Goal: Task Accomplishment & Management: Use online tool/utility

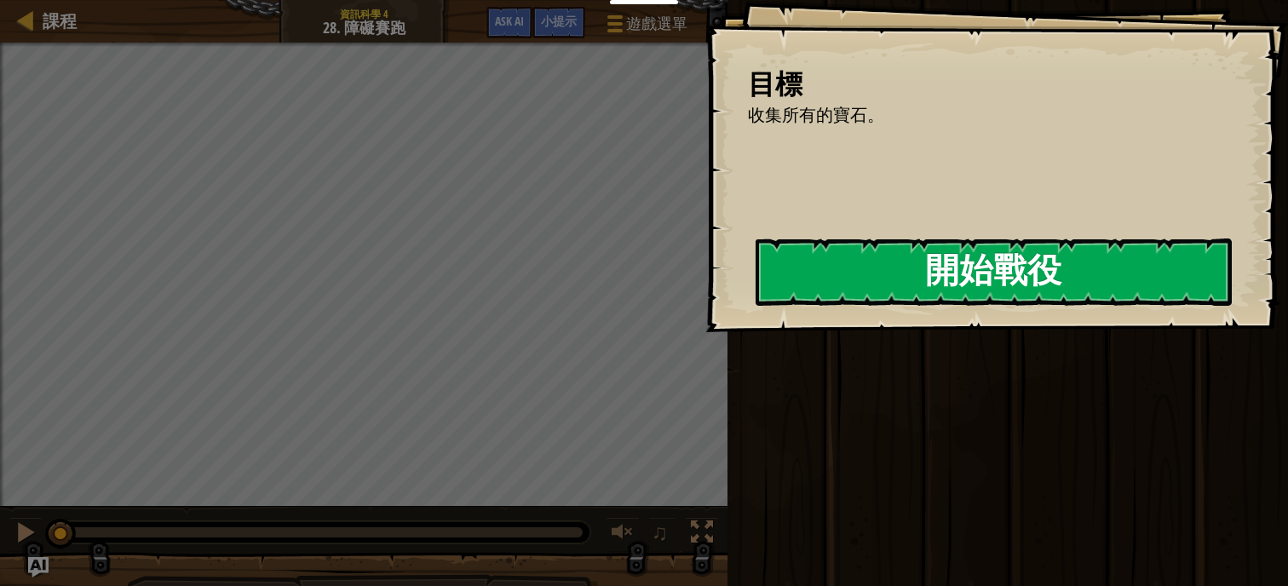
click at [845, 271] on button "開始戰役" at bounding box center [993, 271] width 476 height 67
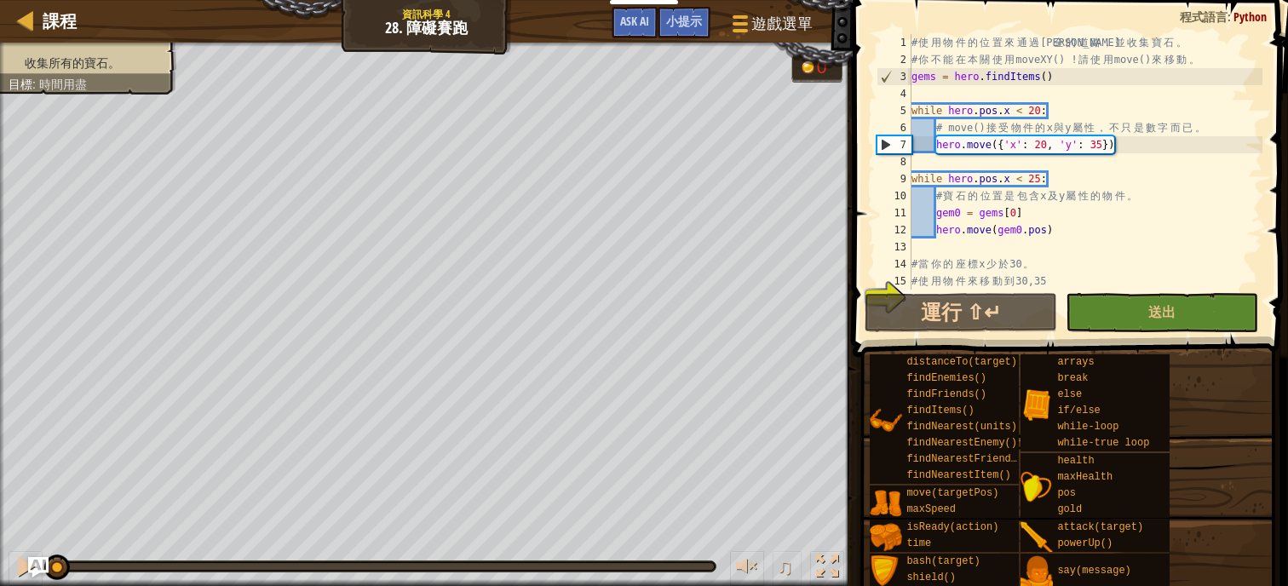
scroll to position [102, 0]
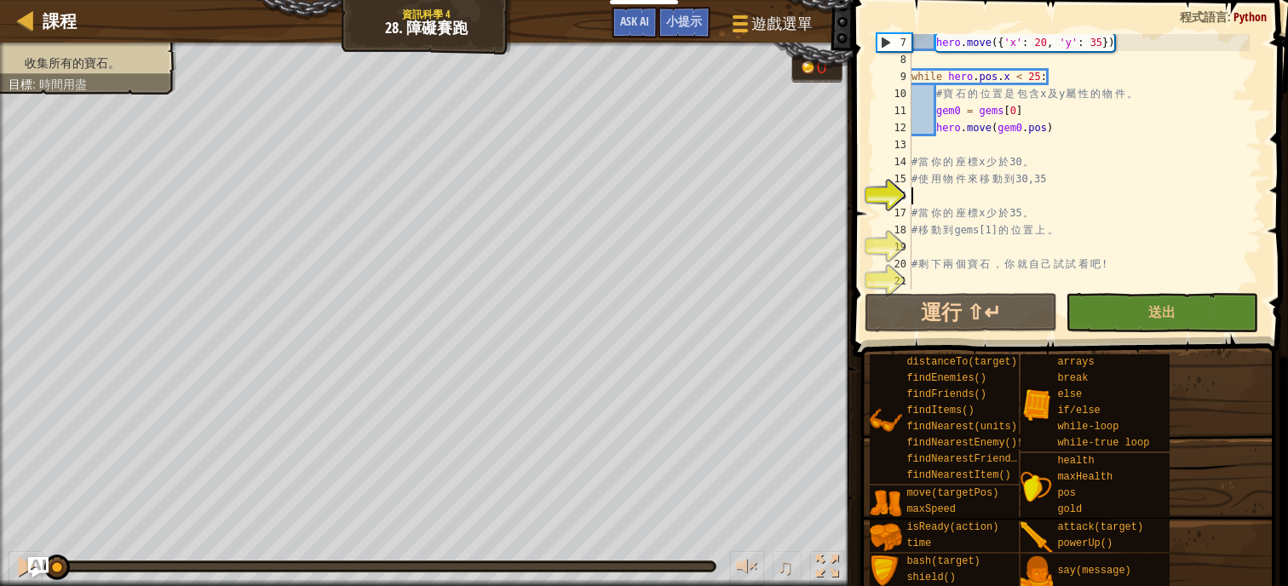
click at [945, 195] on div "hero . move ({ 'x' : 20 , 'y' : 35 }) while hero . pos . x < 25 : # 寶 石 的 位 置 是…" at bounding box center [1079, 179] width 342 height 290
click at [967, 198] on div "hero . move ({ 'x' : 20 , 'y' : 35 }) while hero . pos . x < 25 : # 寶 石 的 位 置 是…" at bounding box center [1079, 179] width 342 height 290
click at [988, 165] on div "hero . move ({ 'x' : 20 , 'y' : 35 }) while hero . pos . x < 25 : # 寶 石 的 位 置 是…" at bounding box center [1079, 179] width 342 height 290
click at [976, 224] on div "hero . move ({ 'x' : 20 , 'y' : 35 }) while hero . pos . x < 25 : # 寶 石 的 位 置 是…" at bounding box center [1079, 179] width 342 height 290
click at [959, 267] on div "hero . move ({ 'x' : 20 , 'y' : 35 }) while hero . pos . x < 25 : # 寶 石 的 位 置 是…" at bounding box center [1079, 179] width 342 height 290
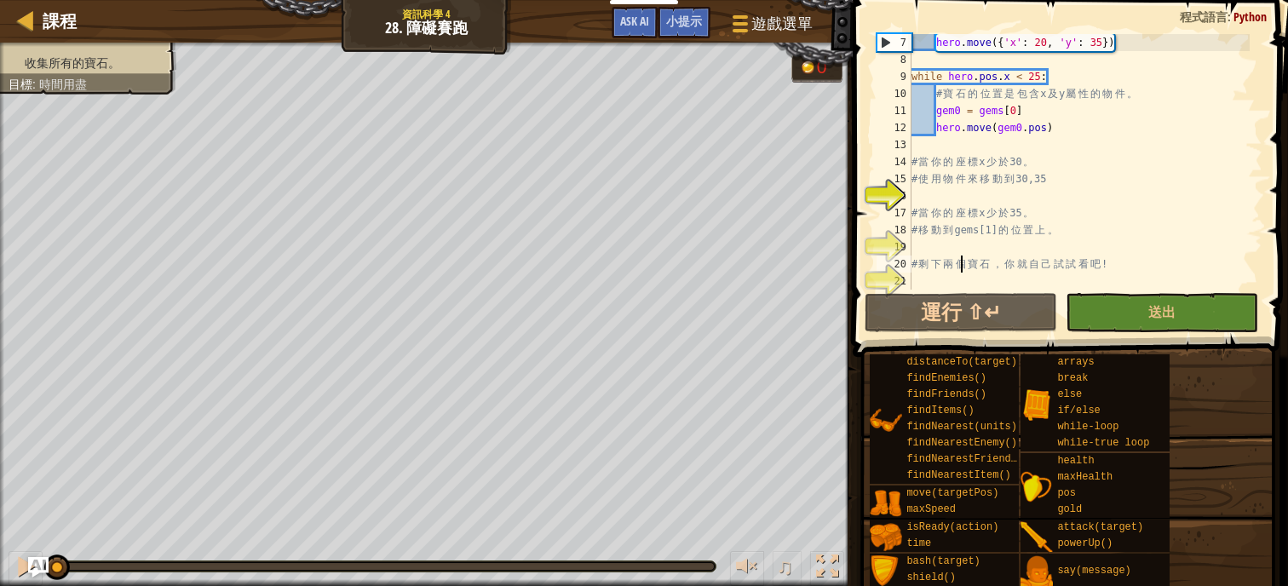
click at [976, 228] on div "hero . move ({ 'x' : 20 , 'y' : 35 }) while hero . pos . x < 25 : # 寶 石 的 位 置 是…" at bounding box center [1079, 179] width 342 height 290
click at [978, 167] on div "hero . move ({ 'x' : 20 , 'y' : 35 }) while hero . pos . x < 25 : # 寶 石 的 位 置 是…" at bounding box center [1079, 179] width 342 height 290
click at [956, 237] on div "hero . move ({ 'x' : 20 , 'y' : 35 }) while hero . pos . x < 25 : # 寶 石 的 位 置 是…" at bounding box center [1079, 179] width 342 height 290
type textarea "# 移動到 gems[1] 的位置上。"
click at [944, 274] on div "hero . move ({ 'x' : 20 , 'y' : 35 }) while hero . pos . x < 25 : # 寶 石 的 位 置 是…" at bounding box center [1079, 179] width 342 height 290
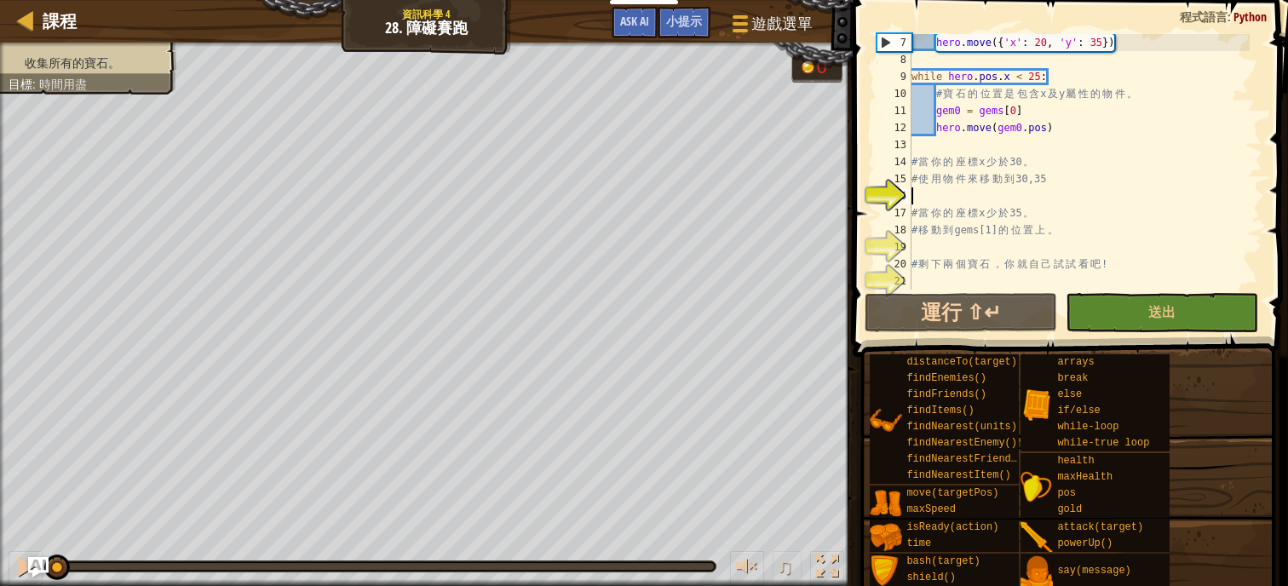
click at [962, 194] on div "hero . move ({ 'x' : 20 , 'y' : 35 }) while hero . pos . x < 25 : # 寶 石 的 位 置 是…" at bounding box center [1079, 179] width 342 height 290
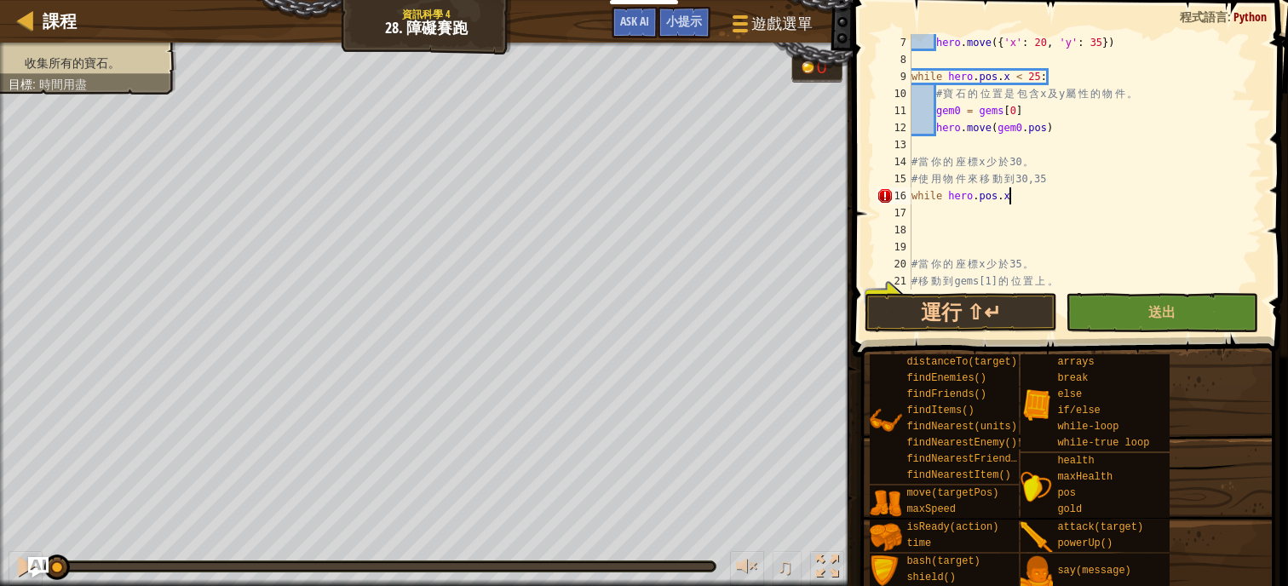
scroll to position [8, 7]
type textarea "while hero.pos.x < 30:"
type textarea "g"
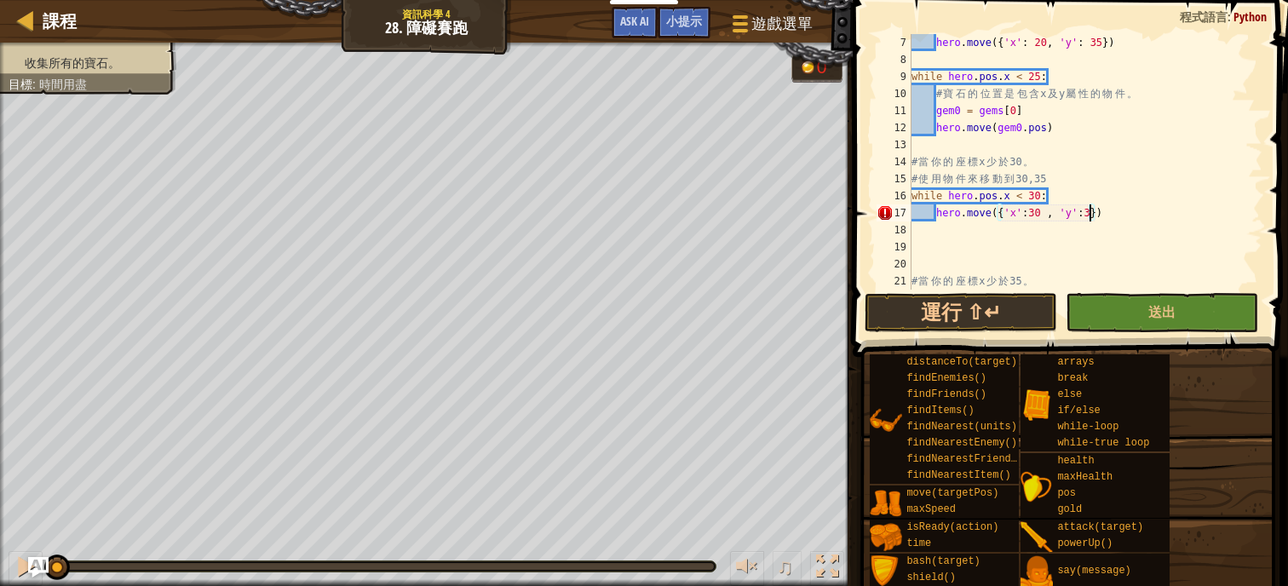
scroll to position [8, 14]
type textarea "hero.move({'x':30 , 'y':35})"
click at [957, 324] on button "運行 ⇧↵" at bounding box center [960, 312] width 192 height 39
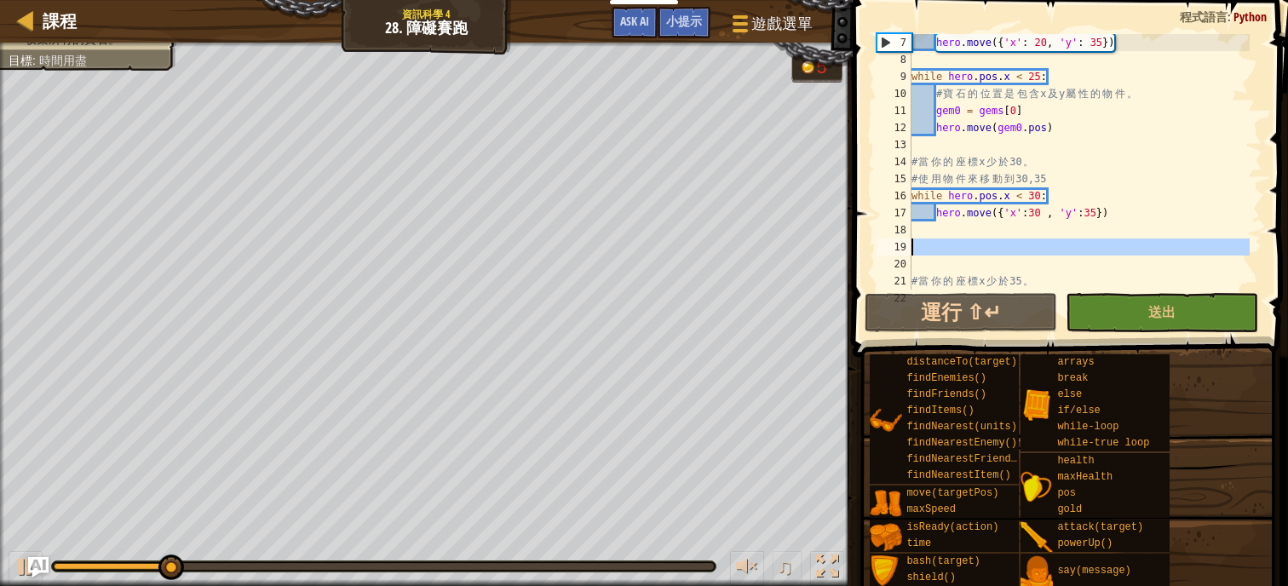
drag, startPoint x: 950, startPoint y: 260, endPoint x: 901, endPoint y: 239, distance: 53.5
click at [901, 239] on div "hero.move({'x':30 , 'y':35}) 7 8 9 10 11 12 13 14 15 16 17 18 19 20 21 22 hero …" at bounding box center [1067, 161] width 389 height 255
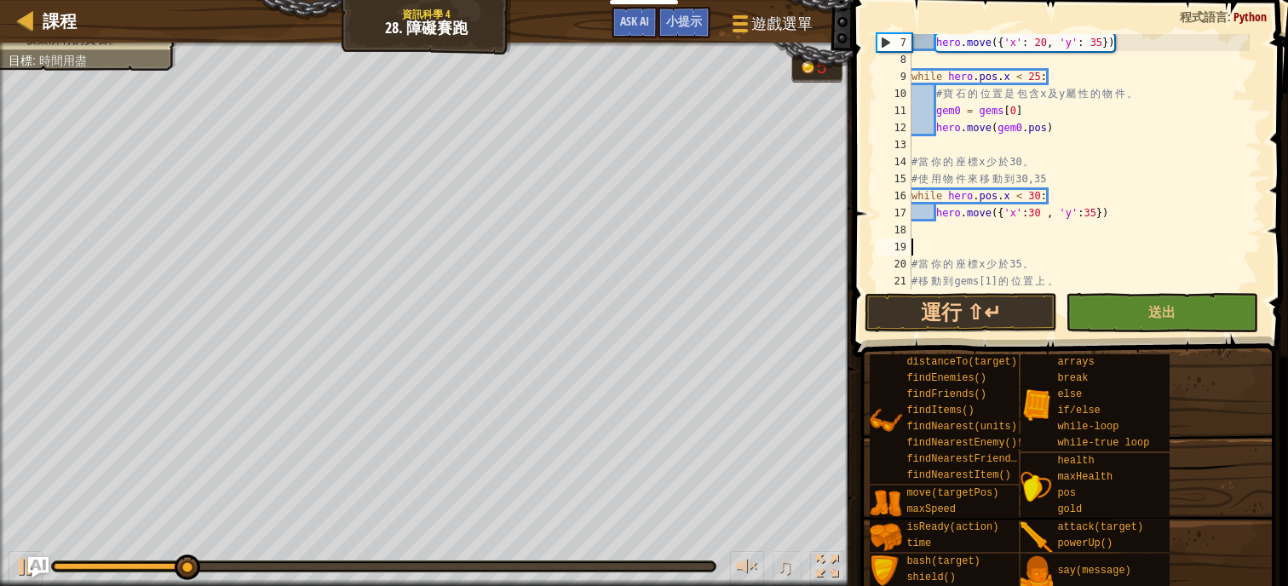
type textarea "hero.move({'x':30 , 'y':35})"
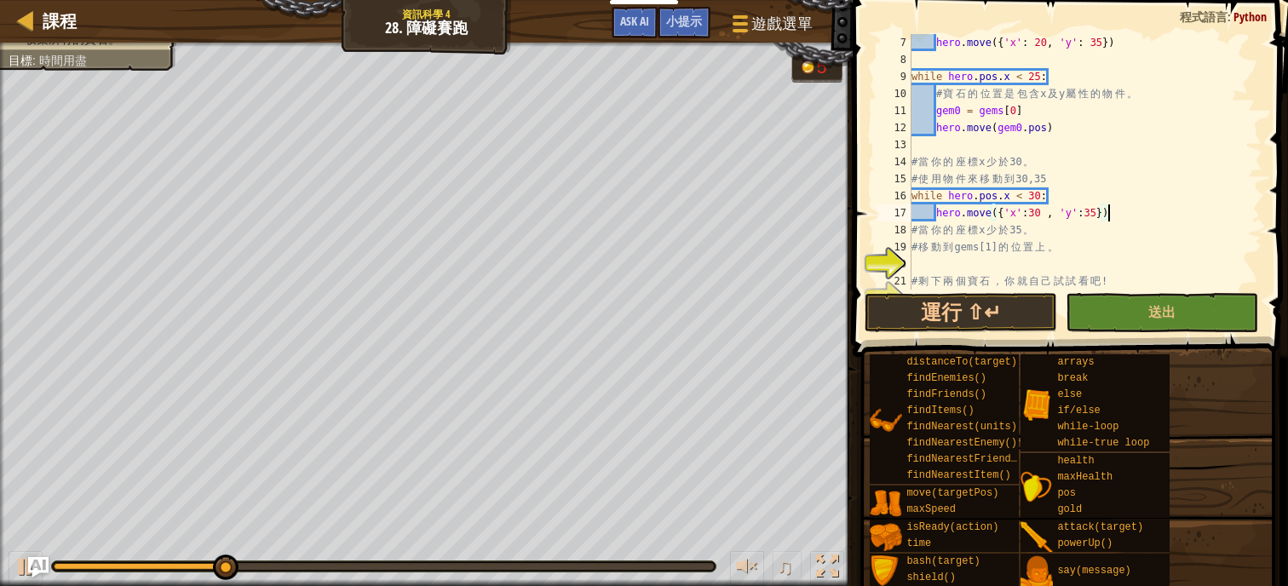
click at [1025, 262] on div "hero . move ({ 'x' : 20 , 'y' : 35 }) while hero . pos . x < 25 : # 寶 石 的 位 置 是…" at bounding box center [1079, 179] width 342 height 290
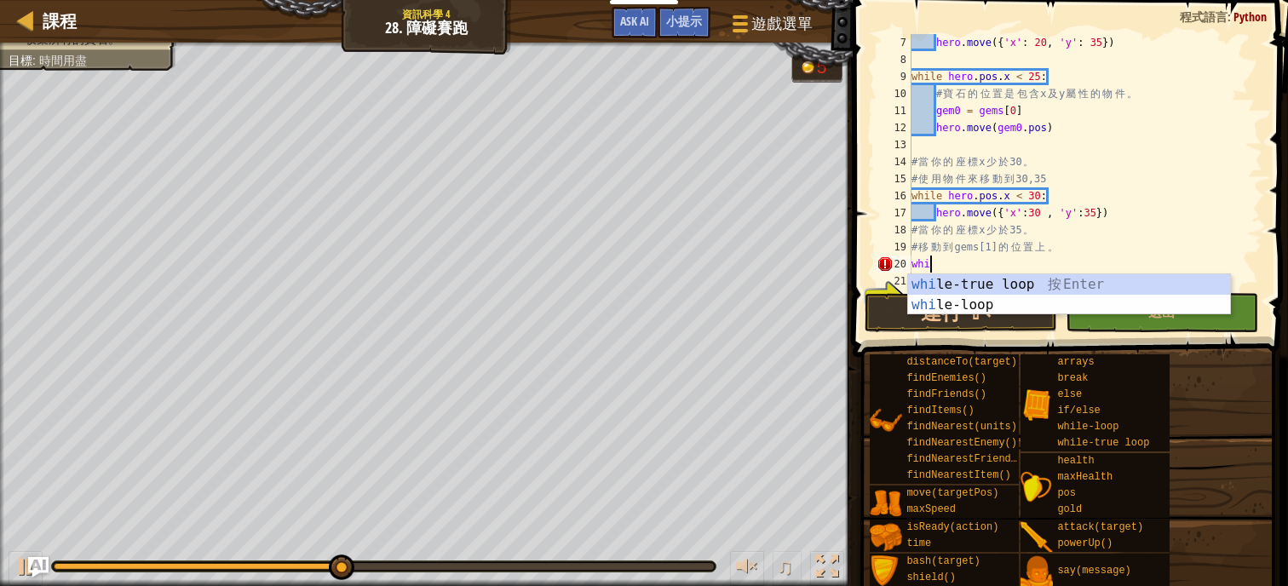
type textarea "w"
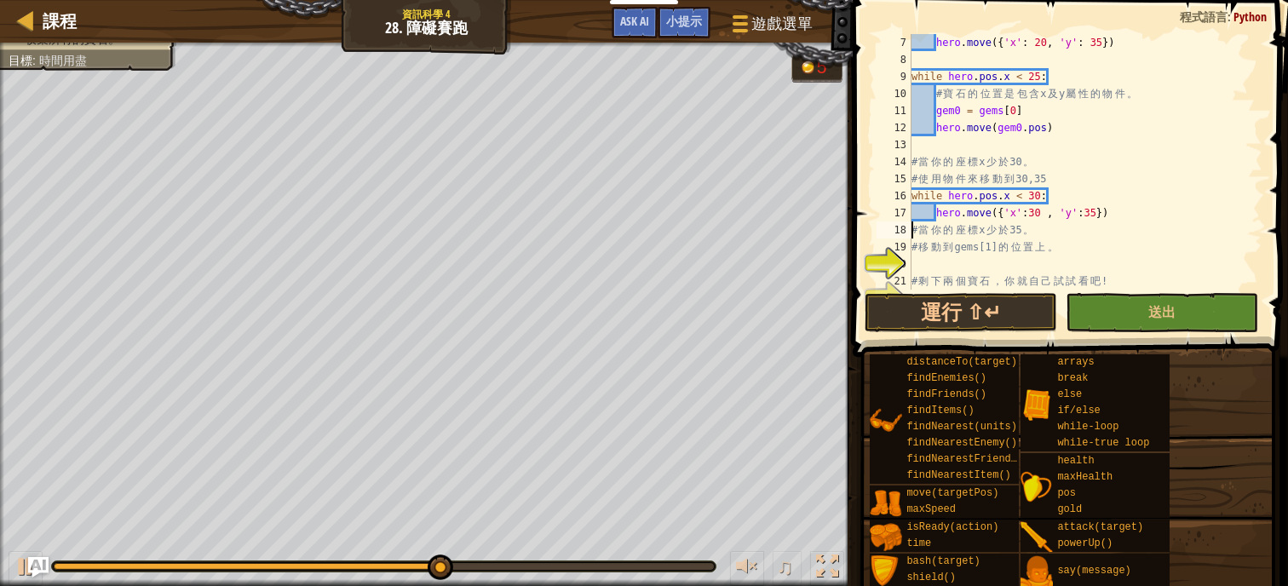
type textarea "# 移動到 gems[1] 的位置上。"
paste textarea "while hero.pos.x < 30:"
type textarea "while hero.pos.x < 35:"
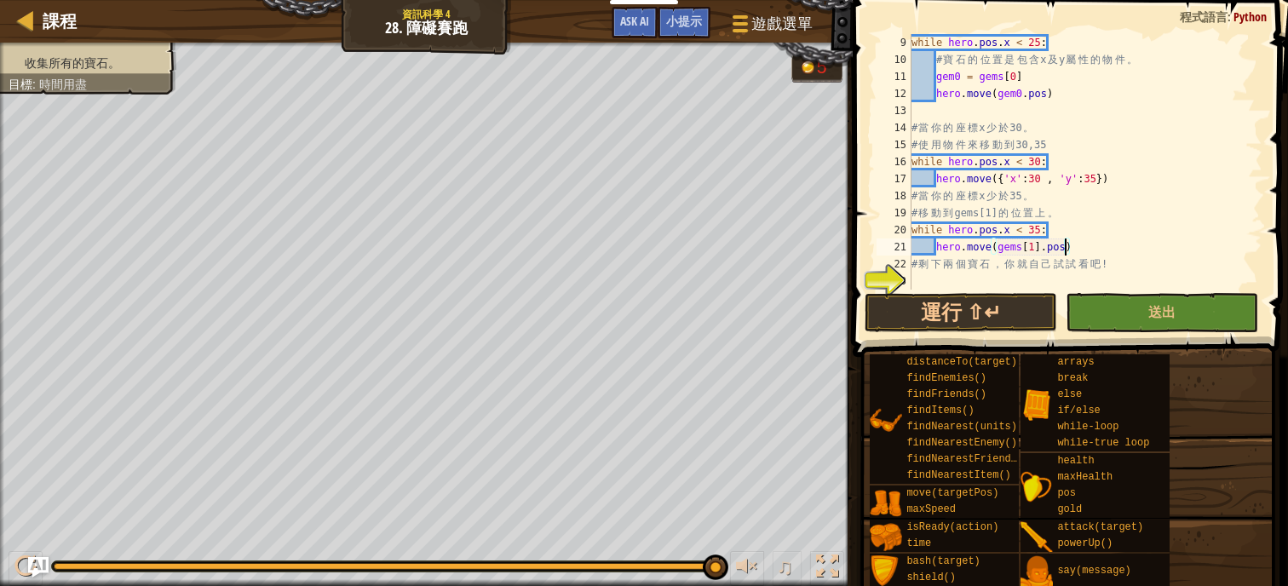
scroll to position [8, 12]
click at [997, 302] on button "運行 ⇧↵" at bounding box center [960, 312] width 192 height 39
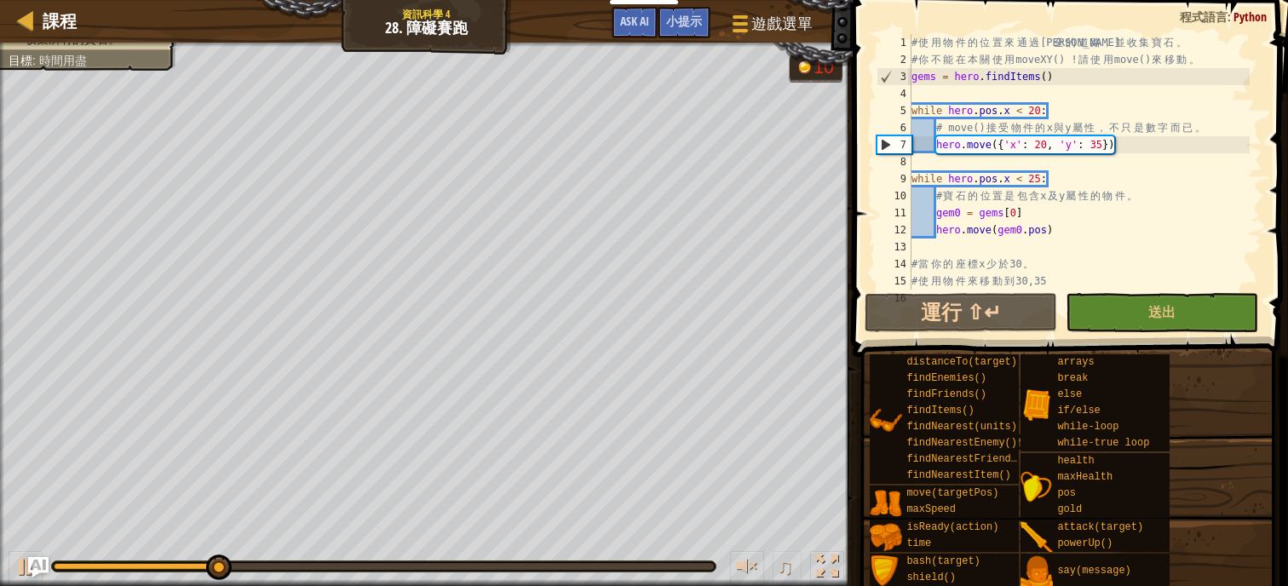
scroll to position [0, 0]
click at [1039, 114] on div "# 使 用 物 件 的 位 置 來 通 過 安 全 的 道 路 ， 並 收 集 寶 石 。 # 你 不 能 在 本 關 使 用 moveXY() ! 請 使 …" at bounding box center [1079, 179] width 342 height 290
click at [1041, 179] on div "# 使 用 物 件 的 位 置 來 通 過 安 全 的 道 路 ， 並 收 集 寶 石 。 # 你 不 能 在 本 關 使 用 moveXY() ! 請 使 …" at bounding box center [1079, 179] width 342 height 290
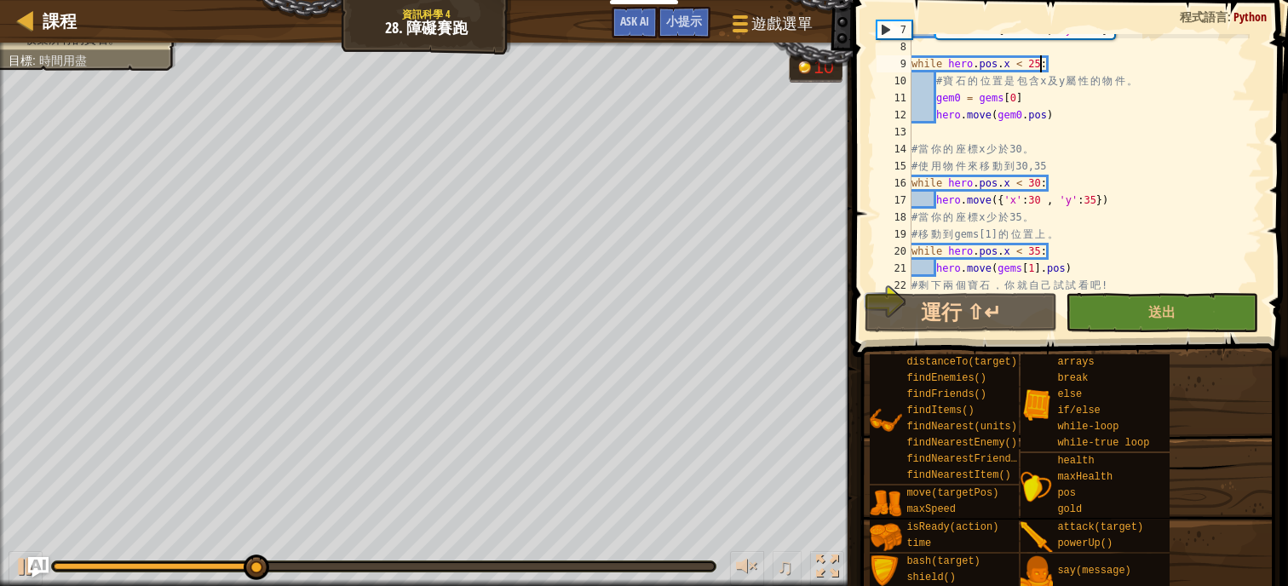
scroll to position [128, 0]
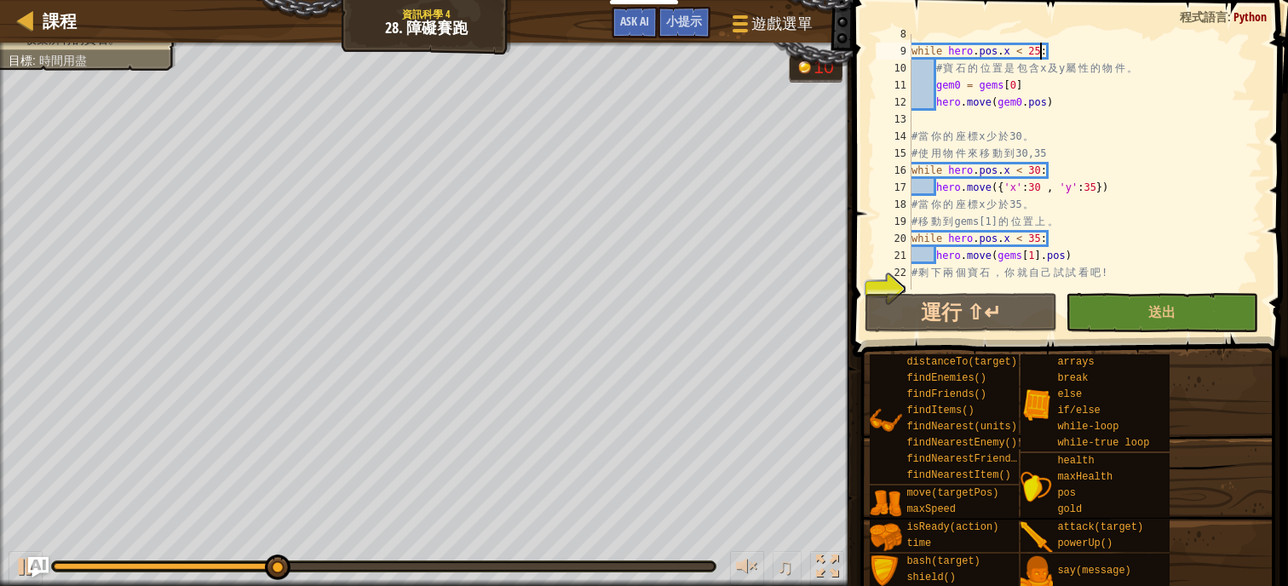
click at [1041, 166] on div "while hero . pos . x < 25 : # 寶 石 的 位 置 是 包 含 x 及 y 屬 性 的 物 件 。 gem0 = gems [ 0…" at bounding box center [1079, 171] width 342 height 290
click at [1041, 237] on div "while hero . pos . x < 25 : # 寶 石 的 位 置 是 包 含 x 及 y 屬 性 的 物 件 。 gem0 = gems [ 0…" at bounding box center [1079, 171] width 342 height 290
type textarea "while hero.pos.x < 35:"
click at [1012, 285] on div "while hero . pos . x < 25 : # 寶 石 的 位 置 是 包 含 x 及 y 屬 性 的 物 件 。 gem0 = gems [ 0…" at bounding box center [1079, 171] width 342 height 290
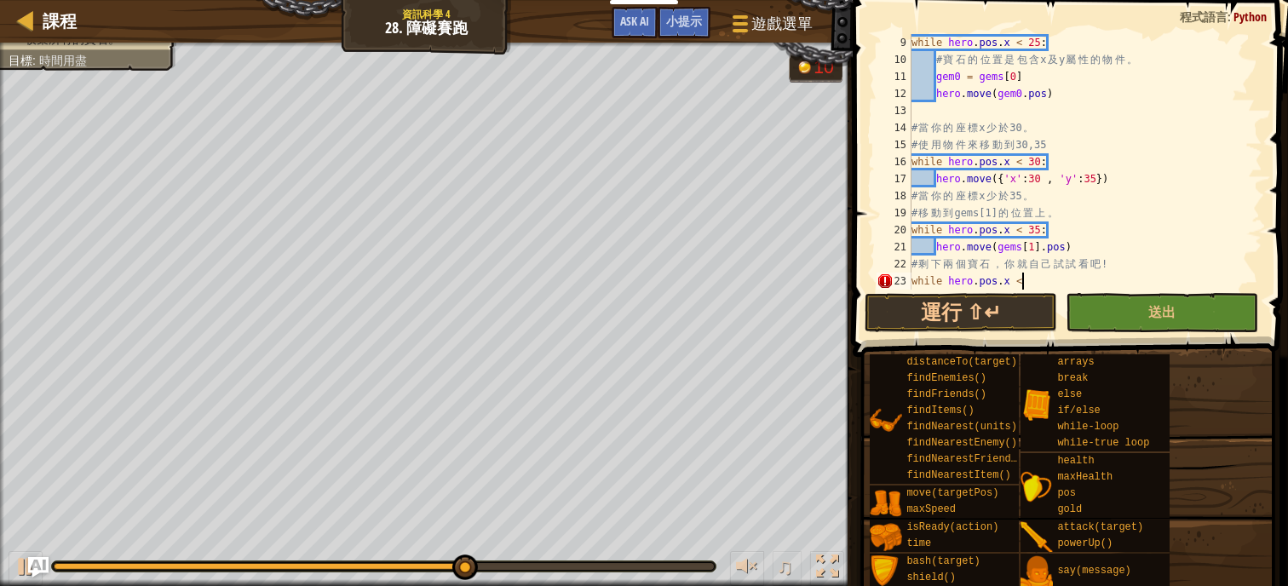
scroll to position [8, 8]
type textarea "while hero.pos.x < 40:"
type textarea "h"
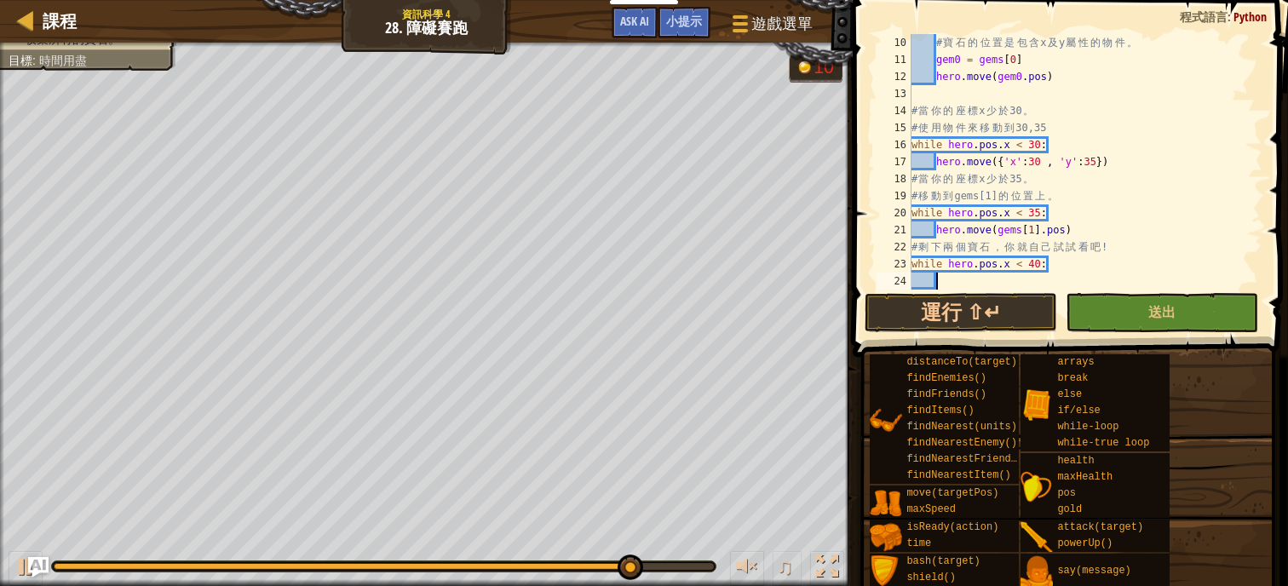
scroll to position [8, 1]
drag, startPoint x: 1115, startPoint y: 164, endPoint x: 940, endPoint y: 167, distance: 174.6
click at [940, 167] on div "# 寶 石 的 位 置 是 包 含 x 及 y 屬 性 的 物 件 。 gem0 = gems [ 0 ] hero . move ( gem0 . pos …" at bounding box center [1079, 179] width 342 height 290
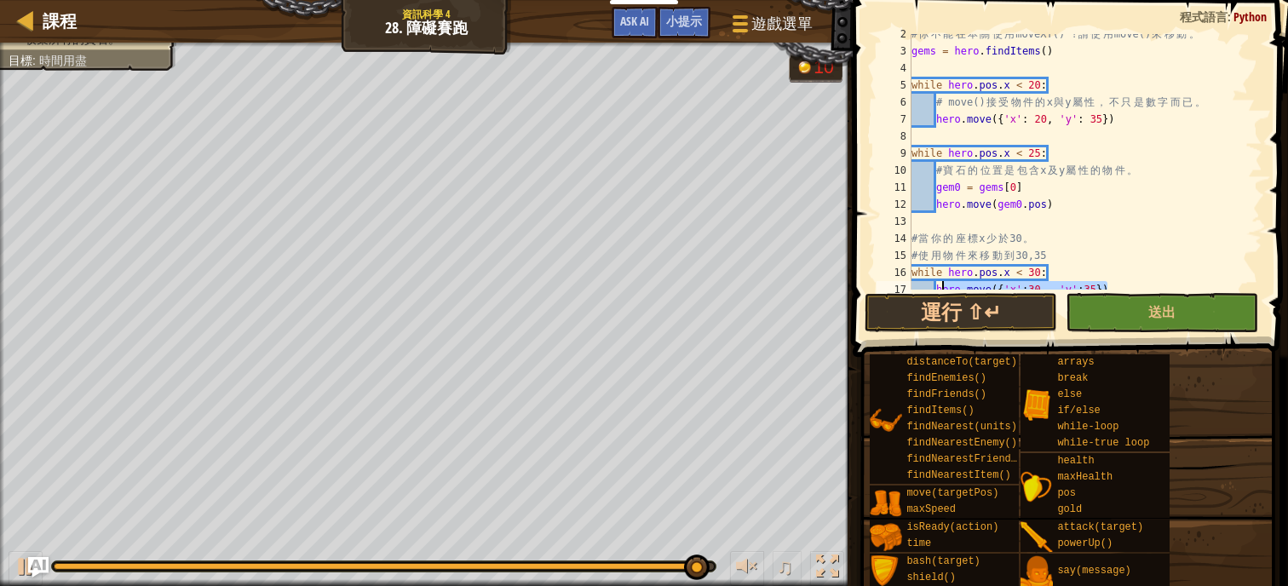
scroll to position [18, 0]
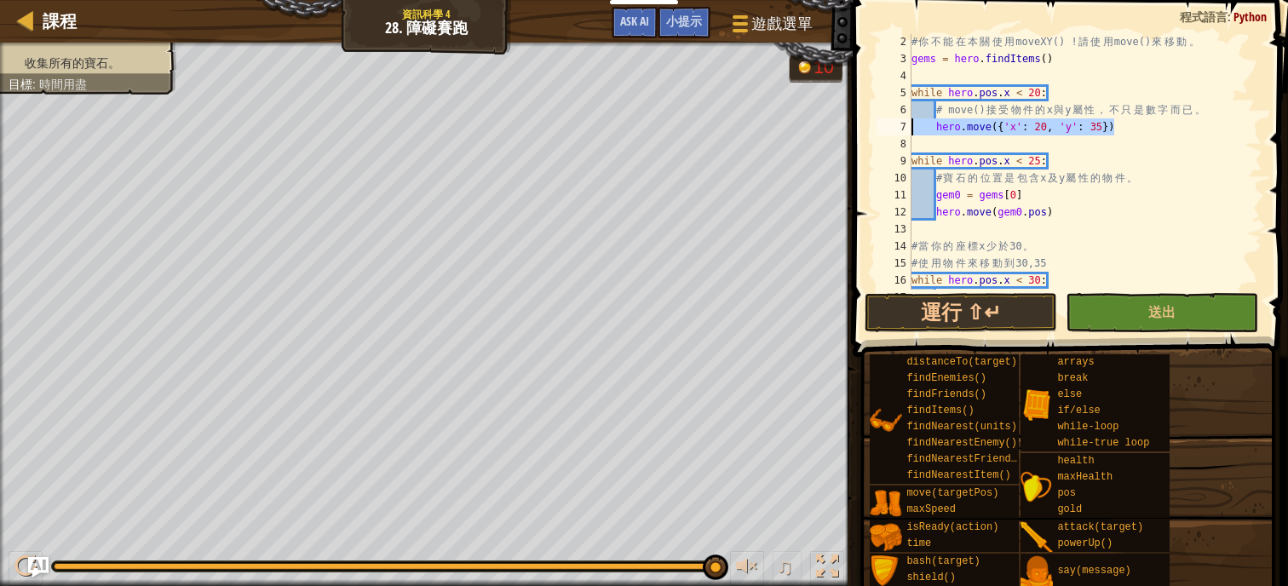
drag, startPoint x: 1113, startPoint y: 127, endPoint x: 923, endPoint y: 125, distance: 189.9
click at [923, 125] on div "# 你 不 能 在 本 關 使 用 moveXY() ! 請 使 用 move() 來 移 動 。 gems = hero . findItems ( ) w…" at bounding box center [1079, 178] width 342 height 290
click at [1056, 158] on div "# 你 不 能 在 本 關 使 用 moveXY() ! 請 使 用 move() 來 移 動 。 gems = hero . findItems ( ) w…" at bounding box center [1079, 178] width 342 height 290
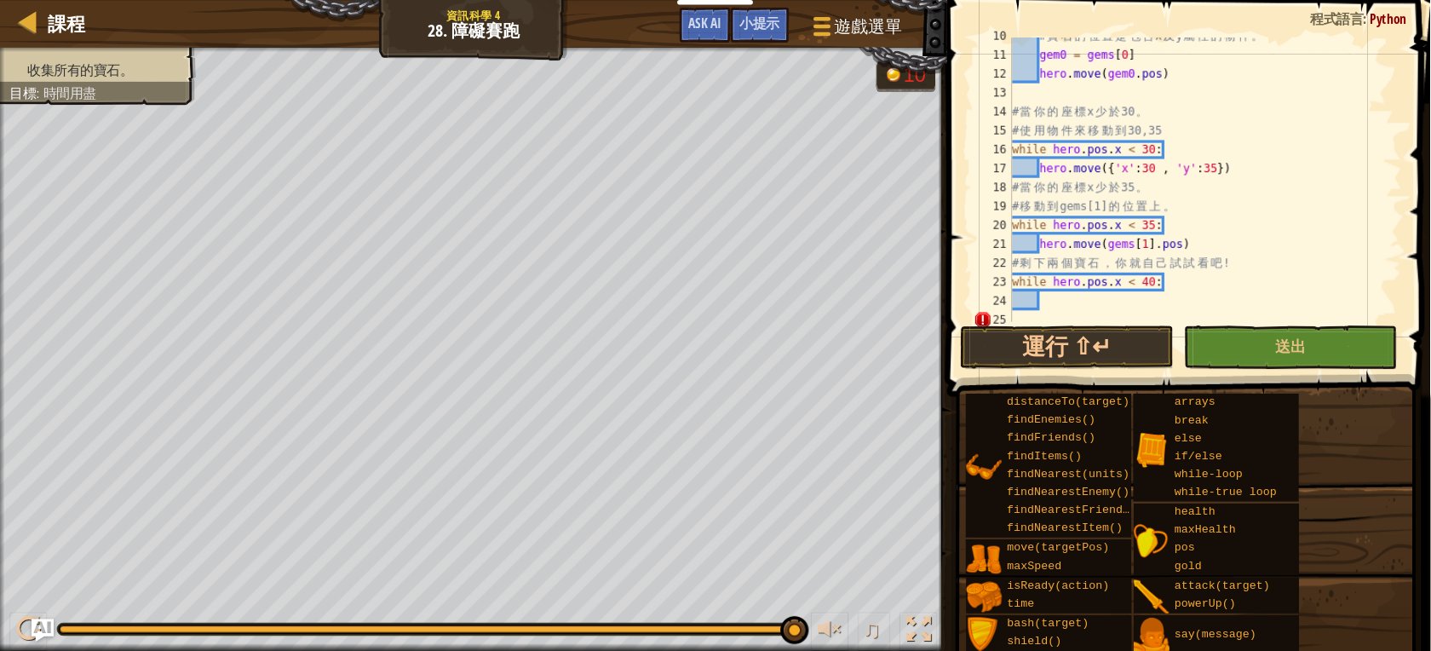
scroll to position [170, 0]
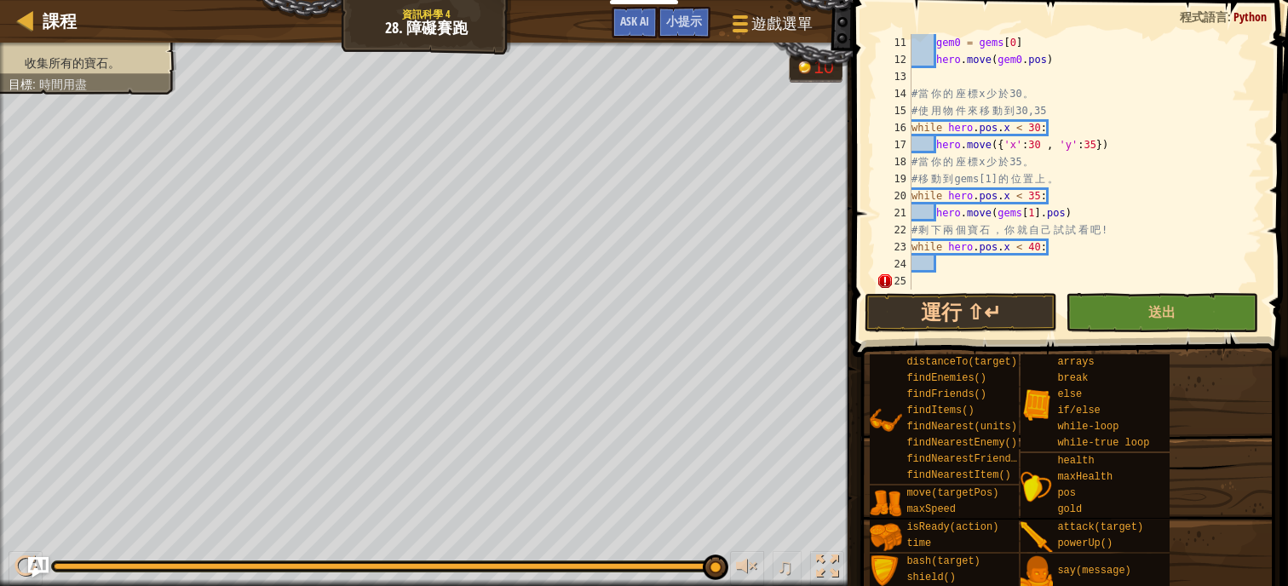
type textarea "while hero.pos.x < 25:"
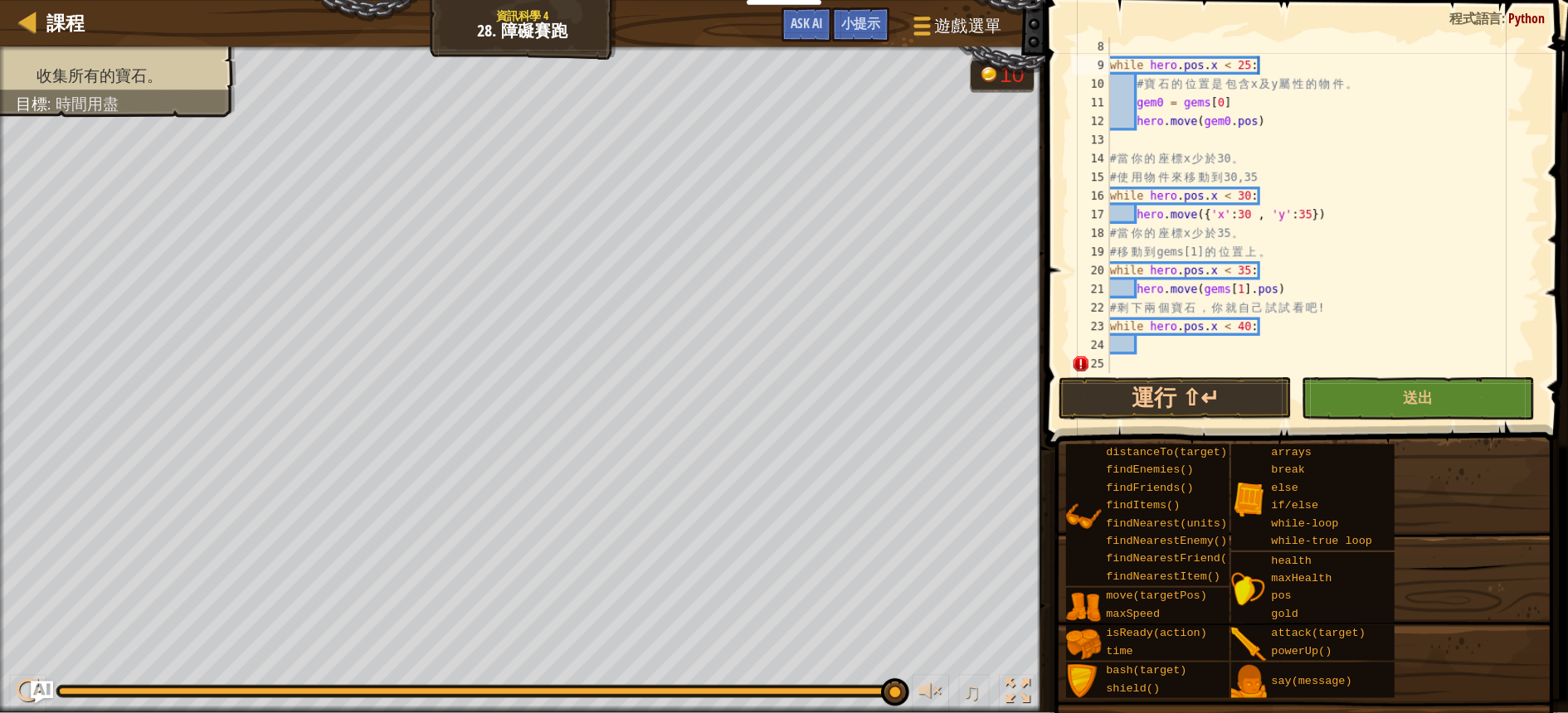
scroll to position [116, 0]
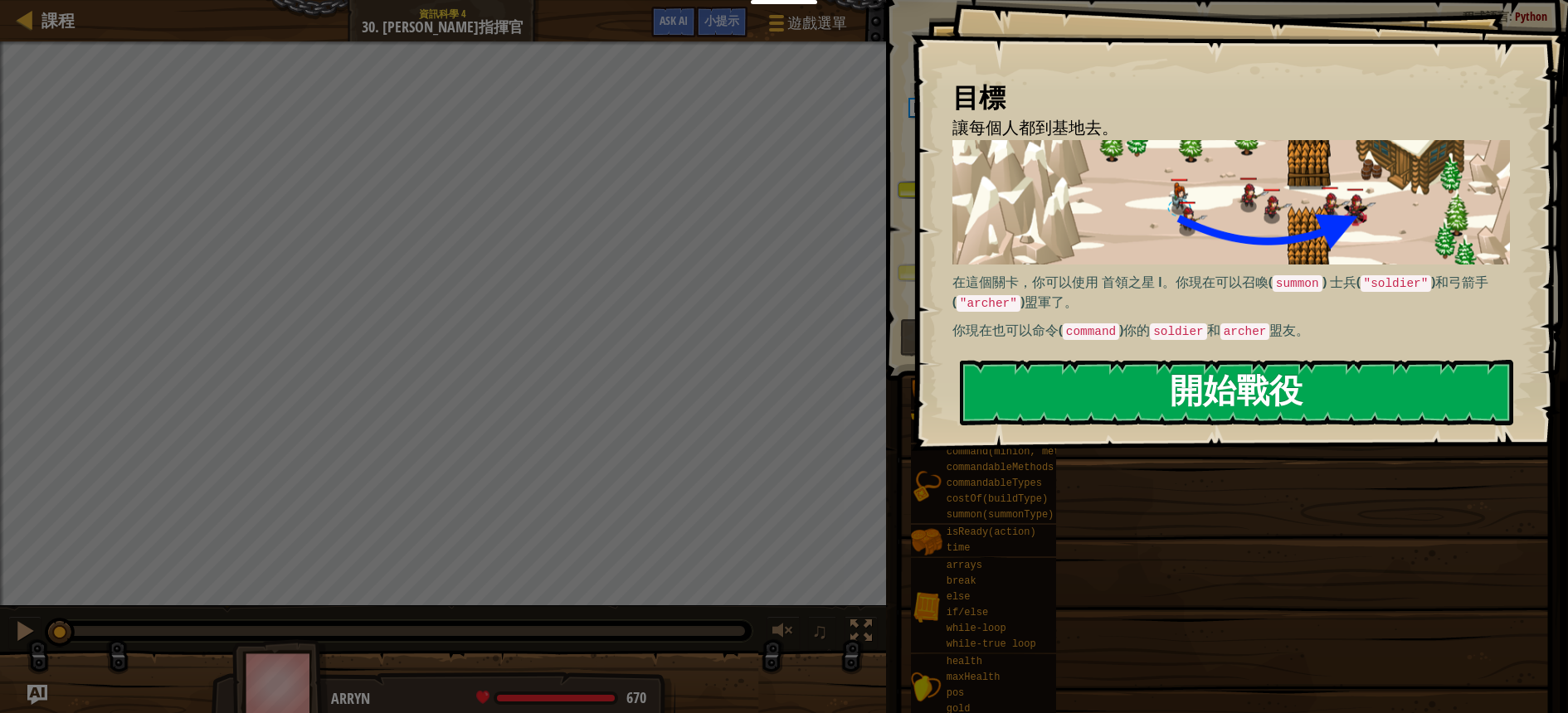
click at [1214, 402] on button "開始戰役" at bounding box center [1236, 393] width 553 height 65
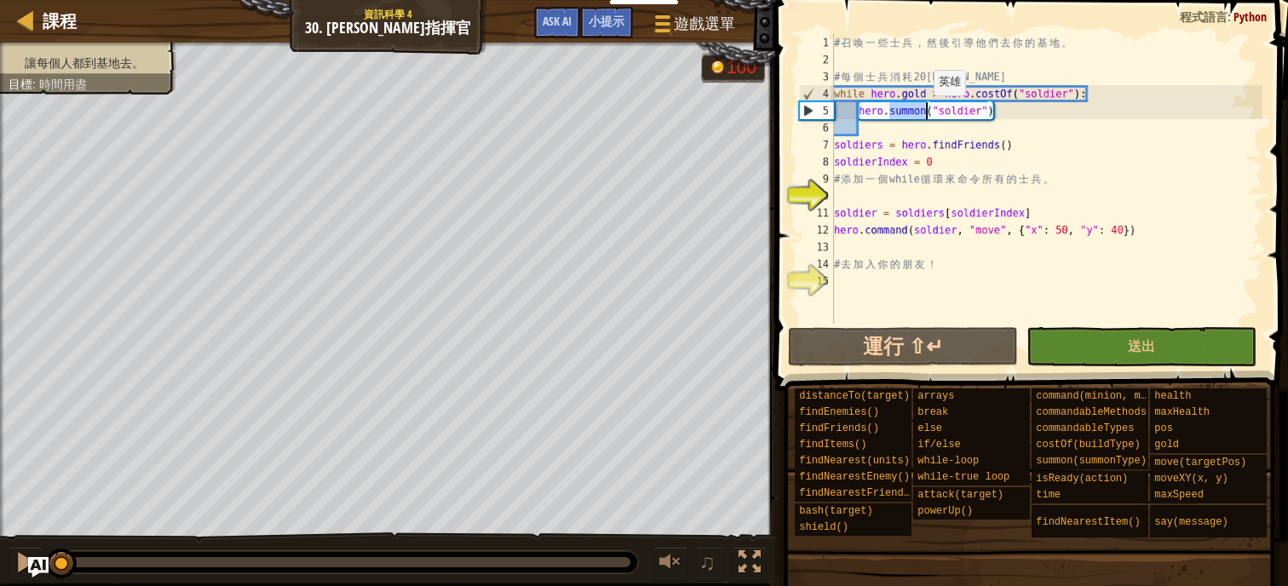
drag, startPoint x: 887, startPoint y: 110, endPoint x: 927, endPoint y: 113, distance: 41.0
click at [926, 112] on div "# 召 喚 一 些 士 兵 ， 然 後 引 導 他 們 去 你 的 基 地 。 # 每 個 士 兵 消 耗 20 金 錢 。 while hero . gol…" at bounding box center [1046, 196] width 432 height 324
type textarea "hero.[PERSON_NAME]("soldier")"
drag, startPoint x: 997, startPoint y: 116, endPoint x: 853, endPoint y: 118, distance: 143.9
click at [853, 118] on div "# 召 喚 一 些 士 兵 ， 然 後 引 導 他 們 去 你 的 基 地 。 # 每 個 士 兵 消 耗 20 金 錢 。 while hero . gol…" at bounding box center [1046, 196] width 432 height 324
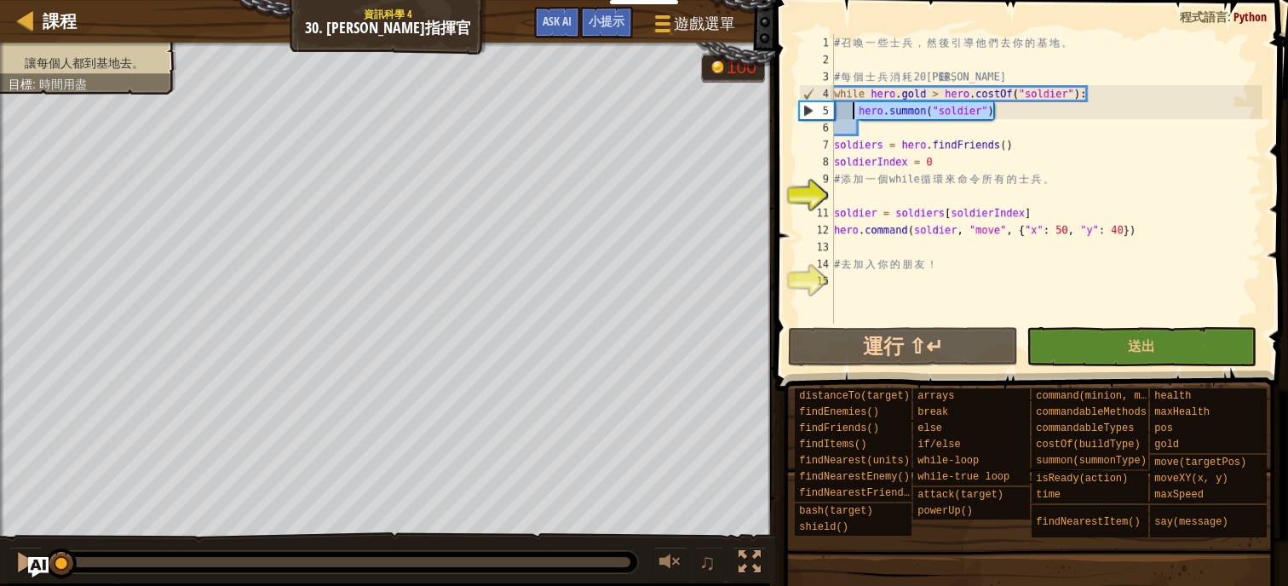
click at [870, 123] on div "# 召 喚 一 些 士 兵 ， 然 後 引 導 他 們 去 你 的 基 地 。 # 每 個 士 兵 消 耗 20 金 錢 。 while hero . gol…" at bounding box center [1046, 196] width 432 height 324
drag, startPoint x: 932, startPoint y: 109, endPoint x: 989, endPoint y: 111, distance: 57.1
click at [989, 111] on div "# 召 喚 一 些 士 兵 ， 然 後 引 導 他 們 去 你 的 基 地 。 # 每 個 士 兵 消 耗 20 金 錢 。 while hero . gol…" at bounding box center [1046, 196] width 432 height 324
click at [1013, 113] on div "# 召 喚 一 些 士 兵 ， 然 後 引 導 他 們 去 你 的 基 地 。 # 每 個 士 兵 消 耗 20 金 錢 。 while hero . gol…" at bounding box center [1046, 196] width 432 height 324
drag, startPoint x: 1013, startPoint y: 113, endPoint x: 858, endPoint y: 113, distance: 154.1
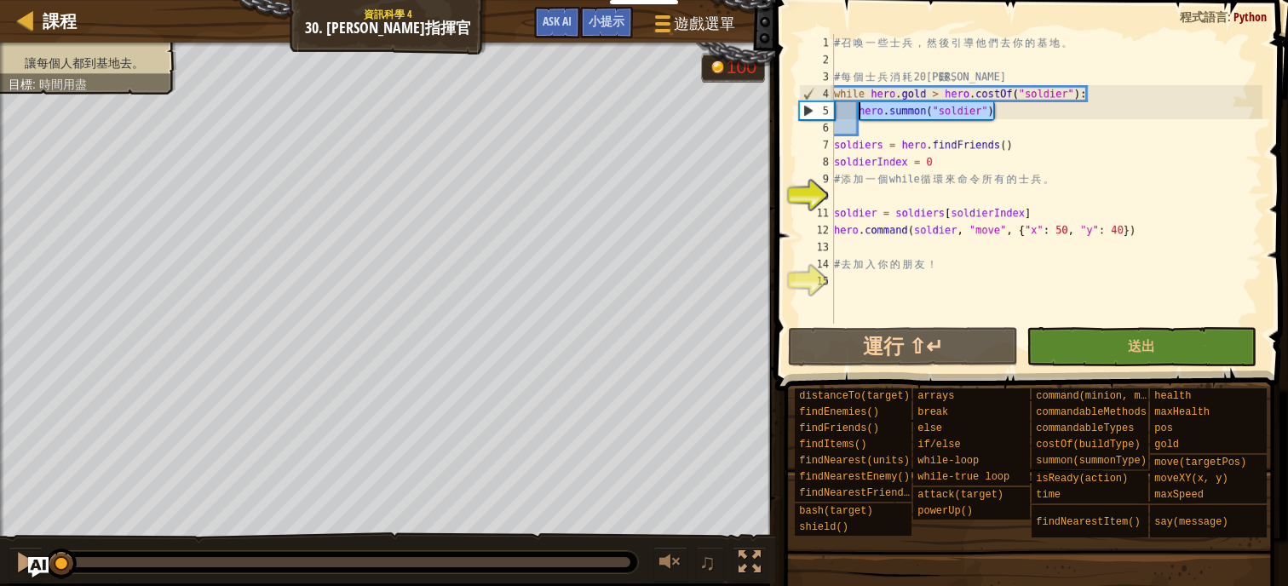
click at [858, 113] on div "# 召 喚 一 些 士 兵 ， 然 後 引 導 他 們 去 你 的 基 地 。 # 每 個 士 兵 消 耗 20 金 錢 。 while hero . gol…" at bounding box center [1046, 196] width 432 height 324
click at [858, 113] on div "# 召 喚 一 些 士 兵 ， 然 後 引 導 他 們 去 你 的 基 地 。 # 每 個 士 兵 消 耗 20 金 錢 。 while hero . gol…" at bounding box center [1046, 179] width 432 height 290
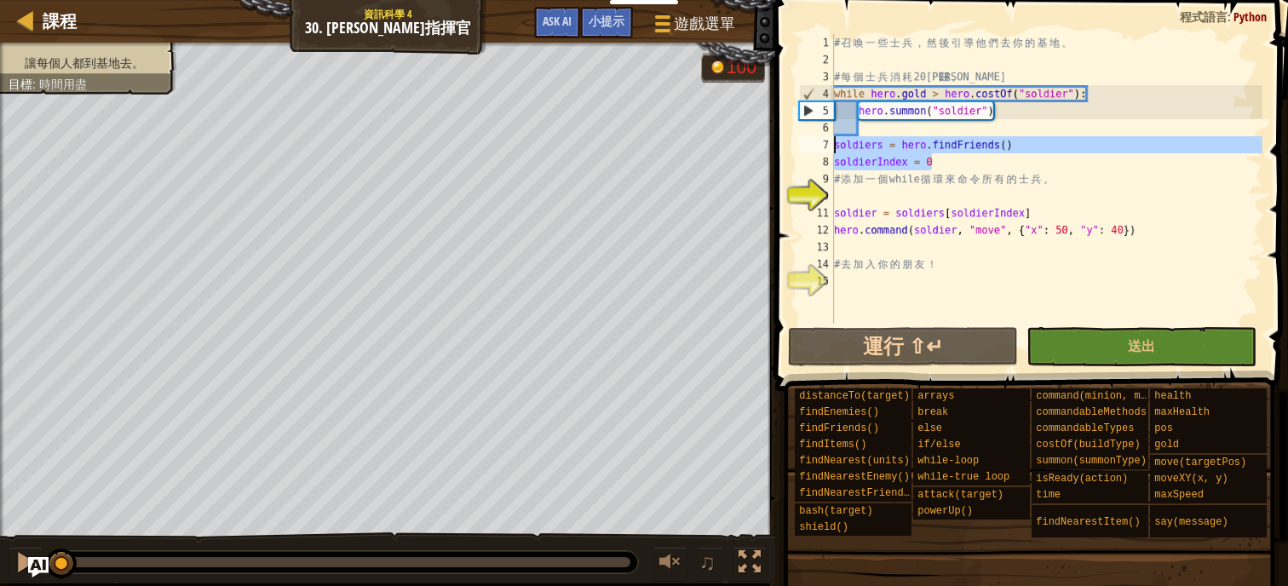
drag, startPoint x: 949, startPoint y: 164, endPoint x: 824, endPoint y: 142, distance: 126.3
click at [824, 142] on div "hero.summon("soldier") 1 2 3 4 5 6 7 8 9 10 11 12 13 14 15 # 召 喚 一 些 士 兵 ， 然 後 …" at bounding box center [1028, 179] width 467 height 290
click at [1059, 141] on div "# 召 喚 一 些 士 兵 ， 然 後 引 導 他 們 去 你 的 基 地 。 # 每 個 士 兵 消 耗 20 金 錢 。 while hero . gol…" at bounding box center [1046, 196] width 432 height 324
type textarea "soldiers = hero.findFriends()"
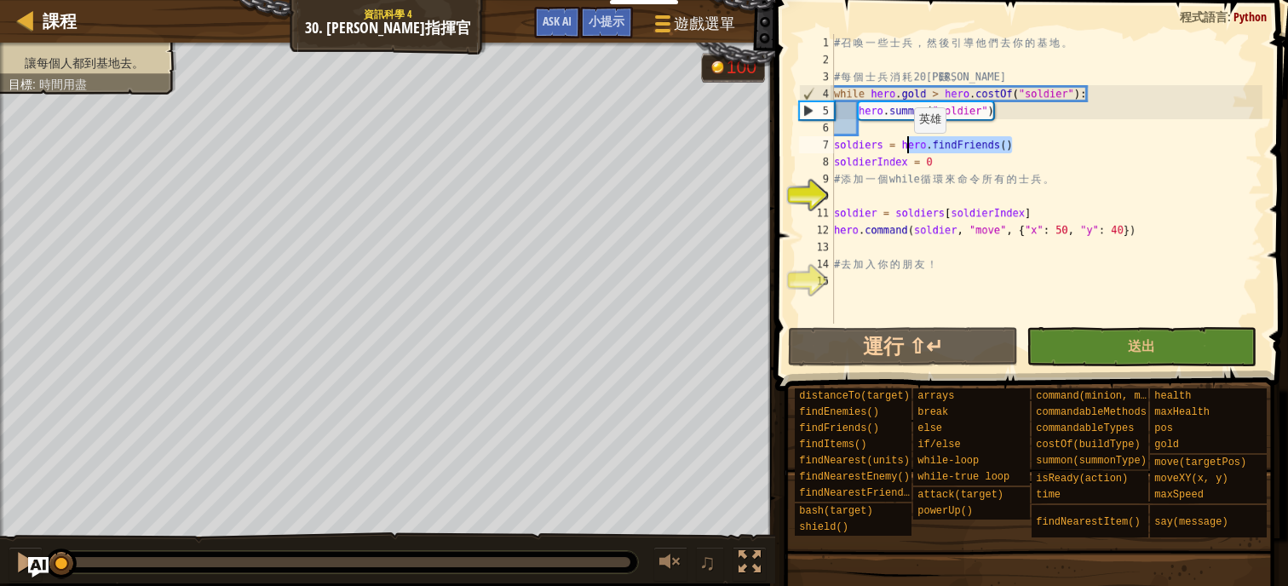
drag, startPoint x: 1058, startPoint y: 144, endPoint x: 893, endPoint y: 148, distance: 164.4
click at [901, 148] on div "# 召 喚 一 些 士 兵 ， 然 後 引 導 他 們 去 你 的 基 地 。 # 每 個 士 兵 消 耗 20 金 錢 。 while hero . gol…" at bounding box center [1046, 196] width 432 height 324
drag, startPoint x: 880, startPoint y: 152, endPoint x: 853, endPoint y: 152, distance: 26.4
click at [853, 152] on div "# 召 喚 一 些 士 兵 ， 然 後 引 導 他 們 去 你 的 基 地 。 # 每 個 士 兵 消 耗 20 金 錢 。 while hero . gol…" at bounding box center [1046, 196] width 432 height 324
click at [887, 202] on div "# 召 喚 一 些 士 兵 ， 然 後 引 導 他 們 去 你 的 基 地 。 # 每 個 士 兵 消 耗 20 金 錢 。 while hero . gol…" at bounding box center [1046, 196] width 432 height 324
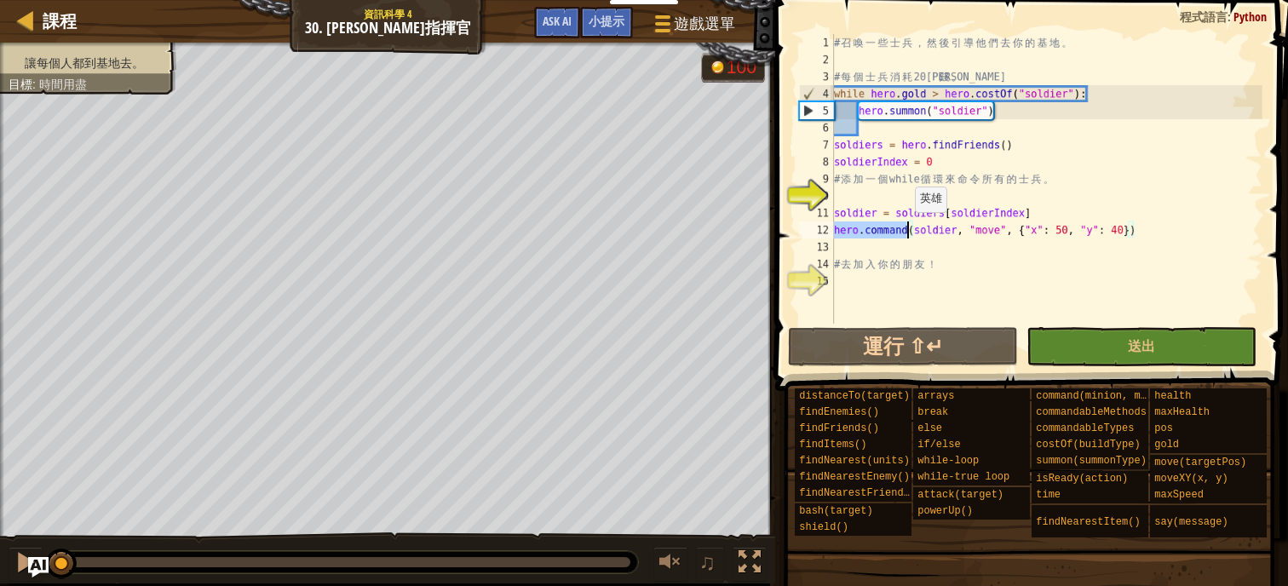
drag, startPoint x: 835, startPoint y: 231, endPoint x: 907, endPoint y: 229, distance: 72.4
click at [907, 229] on div "# 召 喚 一 些 士 兵 ， 然 後 引 導 他 們 去 你 的 基 地 。 # 每 個 士 兵 消 耗 20 金 錢 。 while hero . gol…" at bounding box center [1046, 196] width 432 height 324
drag, startPoint x: 940, startPoint y: 181, endPoint x: 1057, endPoint y: 179, distance: 116.7
click at [1057, 179] on div "# 召 喚 一 些 士 兵 ， 然 後 引 導 他 們 去 你 的 基 地 。 # 每 個 士 兵 消 耗 20 金 錢 。 while hero . gol…" at bounding box center [1046, 196] width 432 height 324
click at [1012, 206] on div "# 召 喚 一 些 士 兵 ， 然 後 引 導 他 們 去 你 的 基 地 。 # 每 個 士 兵 消 耗 20 金 錢 。 while hero . gol…" at bounding box center [1046, 196] width 432 height 324
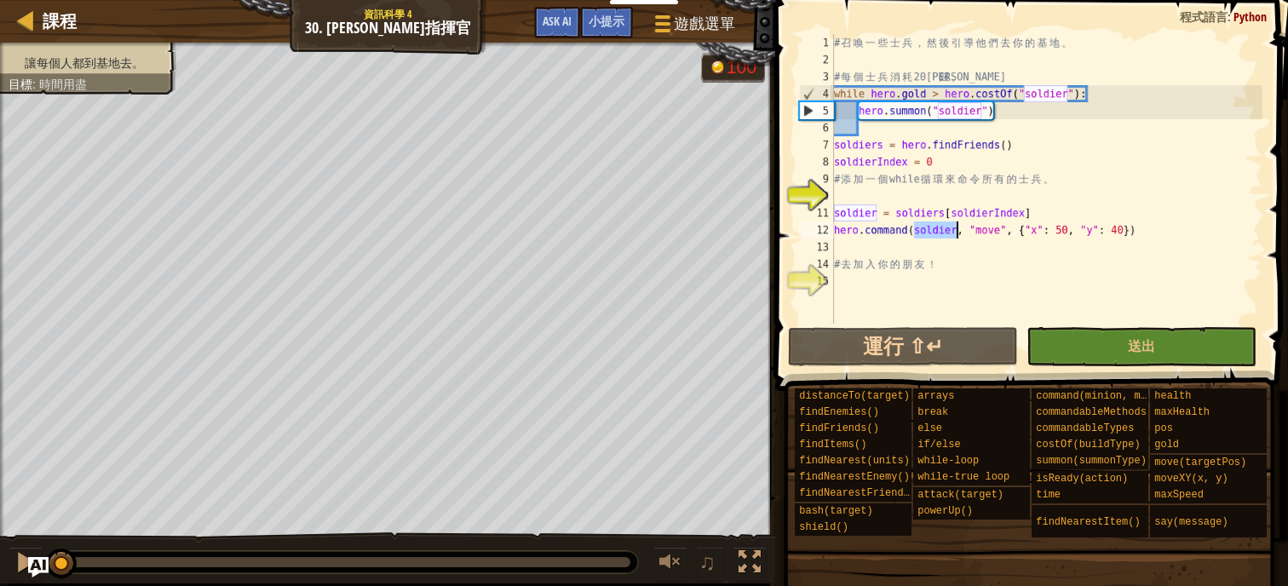
drag, startPoint x: 923, startPoint y: 235, endPoint x: 958, endPoint y: 233, distance: 35.0
click at [958, 233] on div "# 召 喚 一 些 士 兵 ， 然 後 引 導 他 們 去 你 的 基 地 。 # 每 個 士 兵 消 耗 20 金 錢 。 while hero . gol…" at bounding box center [1046, 196] width 432 height 324
type textarea "hero.command(soldier, "move", {"x": 50, "y": 40})"
drag, startPoint x: 972, startPoint y: 232, endPoint x: 1007, endPoint y: 231, distance: 34.9
click at [1007, 231] on div "# 召 喚 一 些 士 兵 ， 然 後 引 導 他 們 去 你 的 基 地 。 # 每 個 士 兵 消 耗 20 金 錢 。 while hero . gol…" at bounding box center [1046, 196] width 432 height 324
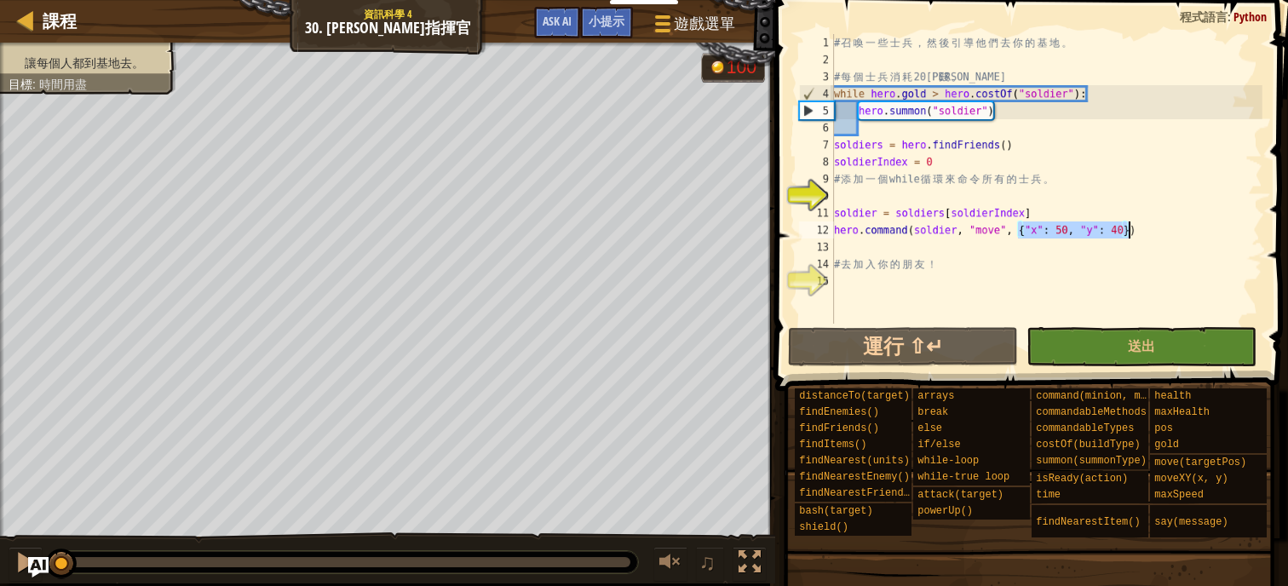
drag, startPoint x: 1015, startPoint y: 232, endPoint x: 1130, endPoint y: 232, distance: 115.0
click at [1130, 232] on div "# 召 喚 一 些 士 兵 ， 然 後 引 導 他 們 去 你 的 基 地 。 # 每 個 士 兵 消 耗 20 金 錢 。 while hero . gol…" at bounding box center [1046, 196] width 432 height 324
click at [996, 250] on div "# 召 喚 一 些 士 兵 ， 然 後 引 導 他 們 去 你 的 基 地 。 # 每 個 士 兵 消 耗 20 金 錢 。 while hero . gol…" at bounding box center [1046, 196] width 432 height 324
drag, startPoint x: 962, startPoint y: 233, endPoint x: 1005, endPoint y: 233, distance: 43.4
click at [987, 233] on div "# 召 喚 一 些 士 兵 ， 然 後 引 導 他 們 去 你 的 基 地 。 # 每 個 士 兵 消 耗 20 金 錢 。 while hero . gol…" at bounding box center [1046, 196] width 432 height 324
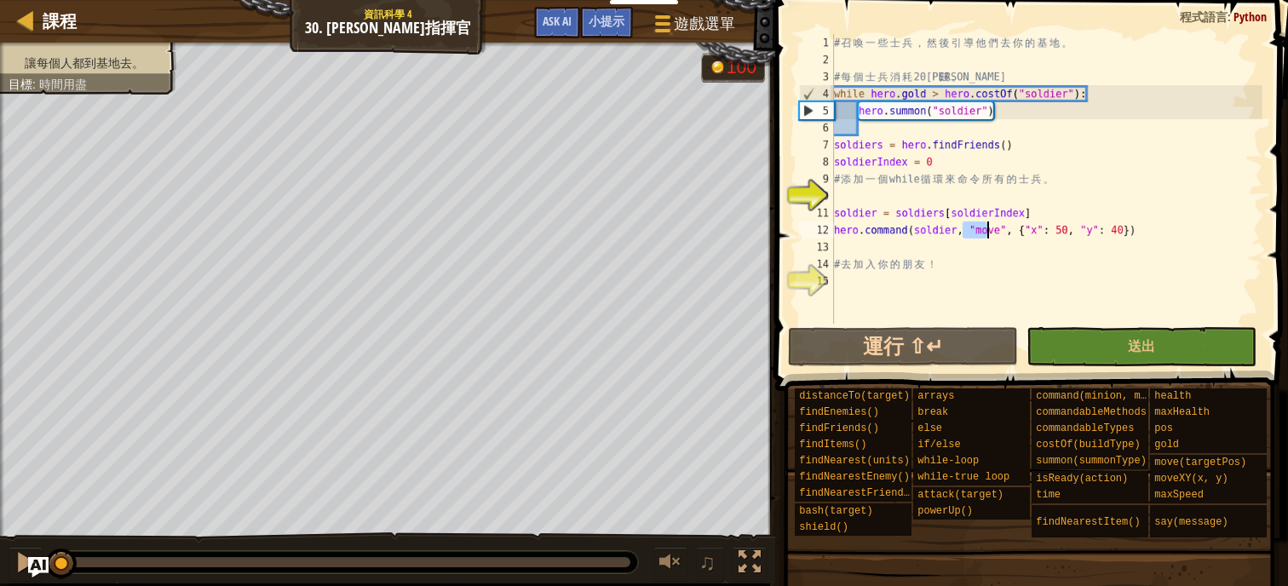
type textarea "hero.command(soldier, "move", {"x": 50, "y": 40})"
drag, startPoint x: 1010, startPoint y: 232, endPoint x: 1149, endPoint y: 231, distance: 138.8
click at [1155, 231] on div "# 召 喚 一 些 士 兵 ， 然 後 引 導 他 們 去 你 的 基 地 。 # 每 個 士 兵 消 耗 20 金 錢 。 while hero . gol…" at bounding box center [1046, 196] width 432 height 324
click at [980, 202] on div "# 召 喚 一 些 士 兵 ， 然 後 引 導 他 們 去 你 的 基 地 。 # 每 個 士 兵 消 耗 20 金 錢 。 while hero . gol…" at bounding box center [1046, 196] width 432 height 324
click at [855, 198] on div "# 召 喚 一 些 士 兵 ， 然 後 引 導 他 們 去 你 的 基 地 。 # 每 個 士 兵 消 耗 20 金 錢 。 while hero . gol…" at bounding box center [1046, 196] width 432 height 324
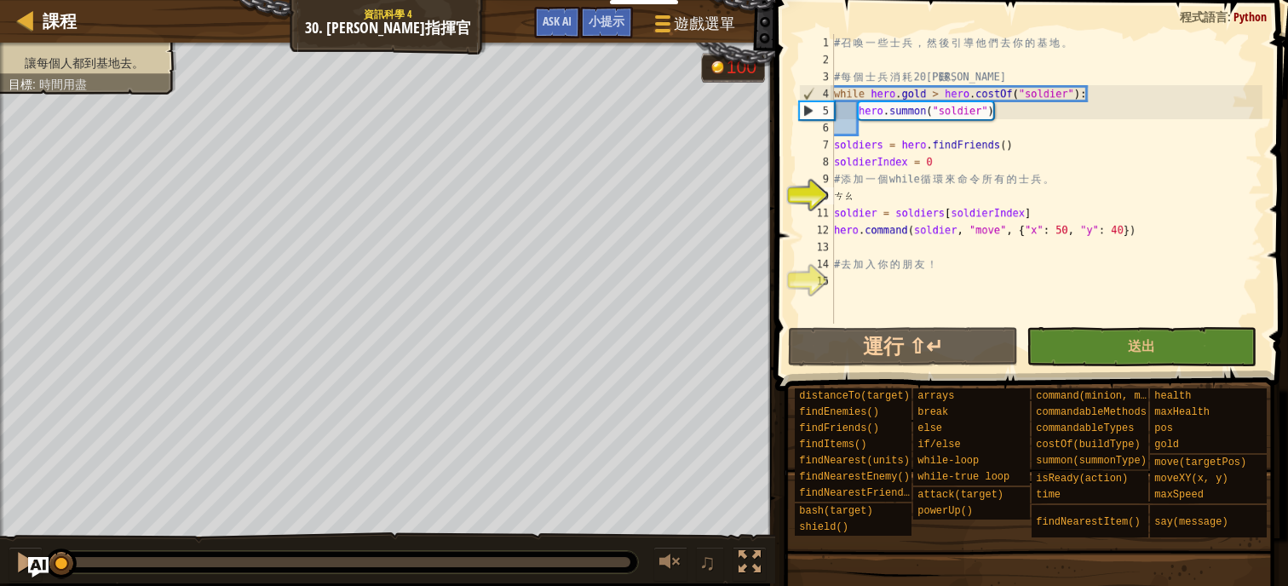
type textarea "ㄘ"
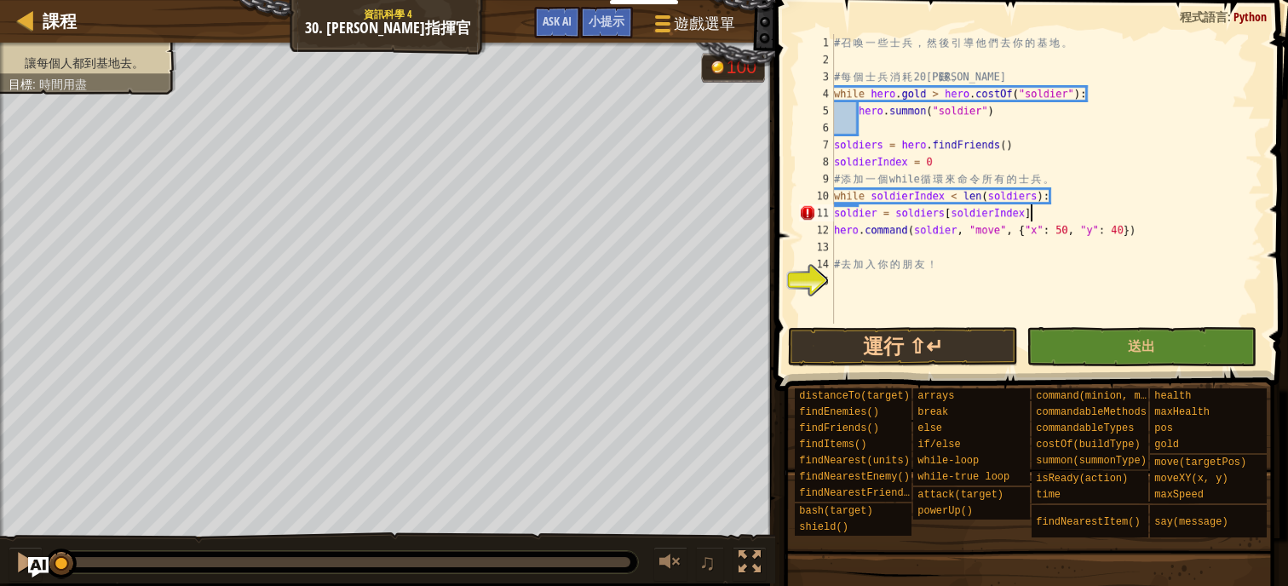
scroll to position [8, 15]
type textarea "hero.command(soldier, "move", {"x": 50, "y": 40})"
type textarea "# 去加入你的朋友！"
